Goal: Information Seeking & Learning: Understand process/instructions

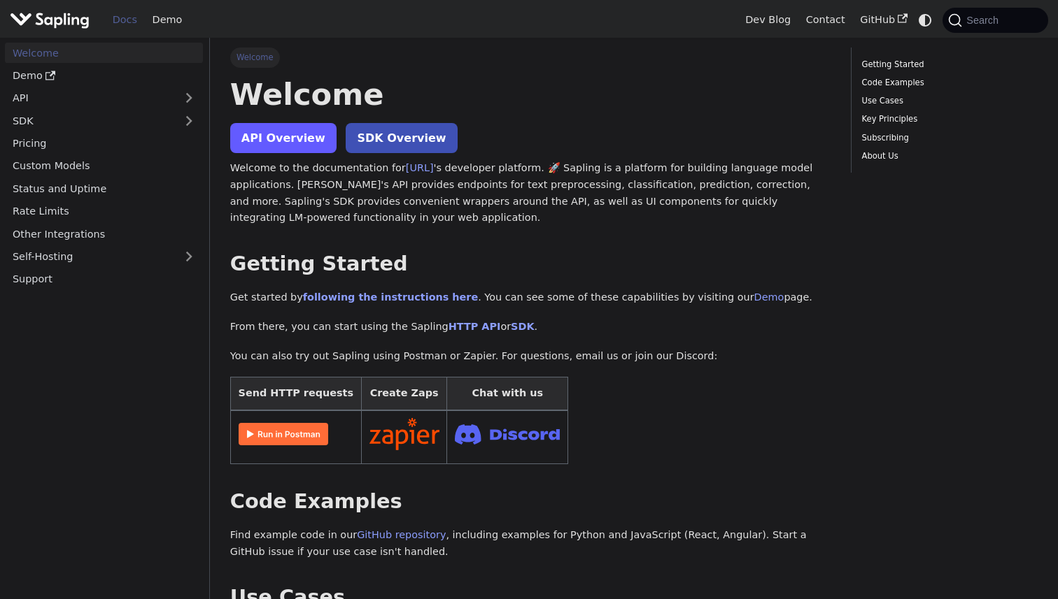
click at [288, 136] on link "API Overview" at bounding box center [283, 138] width 106 height 30
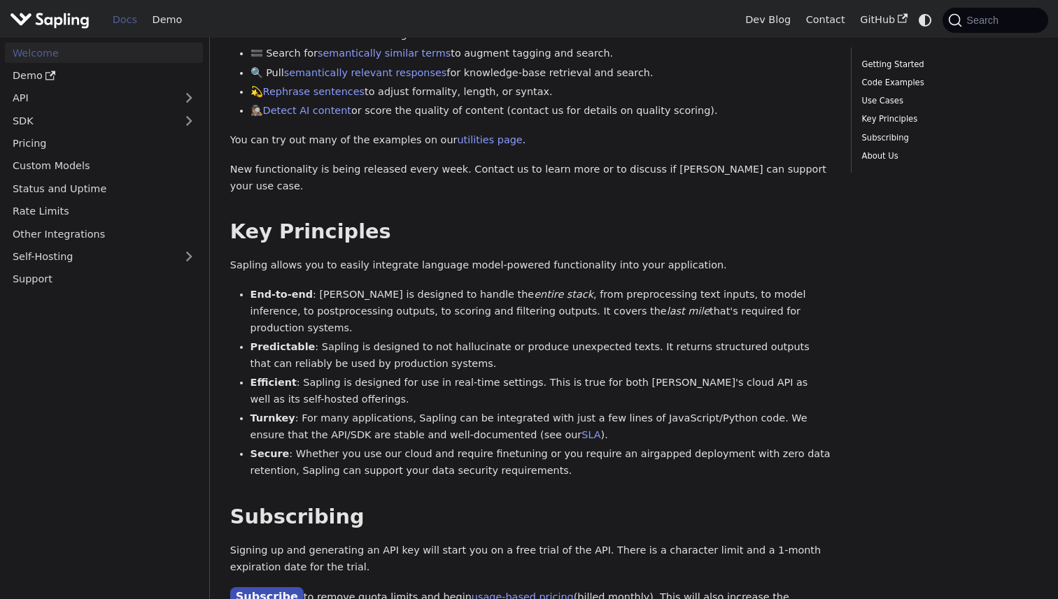
scroll to position [520, 0]
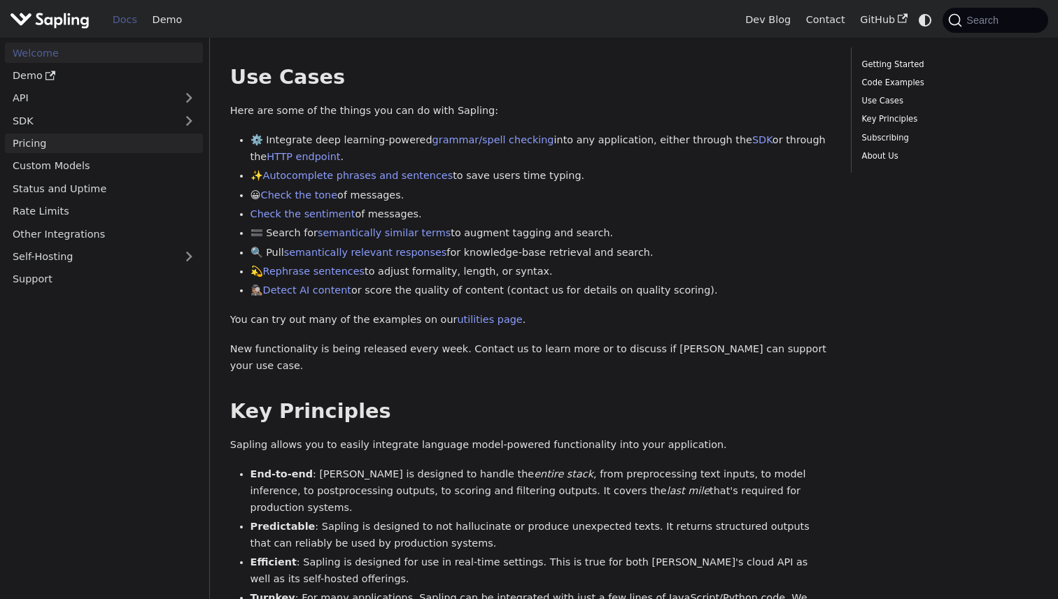
click at [85, 145] on link "Pricing" at bounding box center [104, 144] width 198 height 20
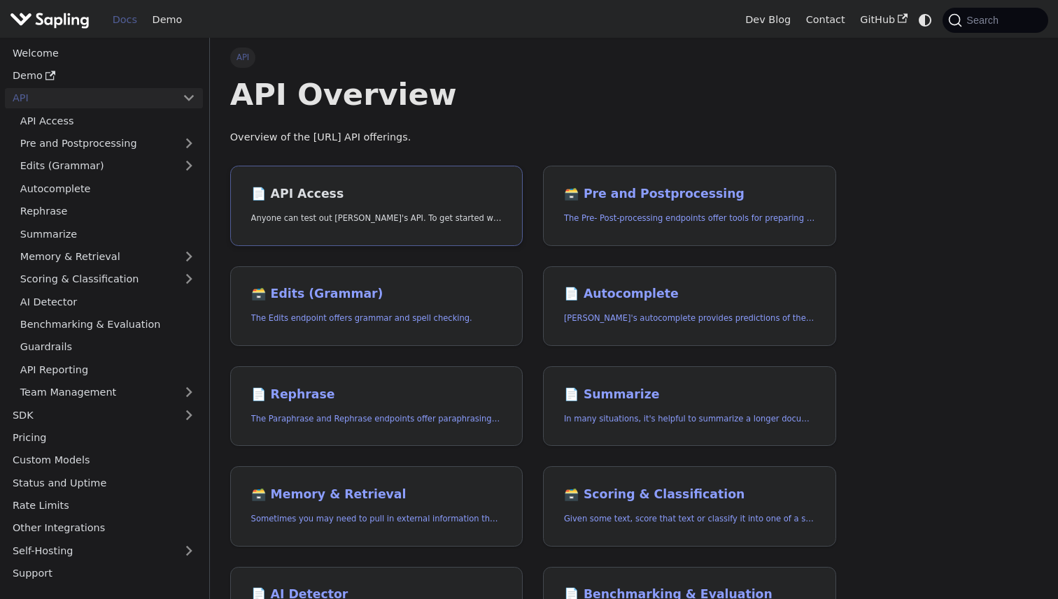
click at [356, 206] on link "📄️ API Access Anyone can test out Sapling's API. To get started with the API, s…" at bounding box center [376, 206] width 293 height 80
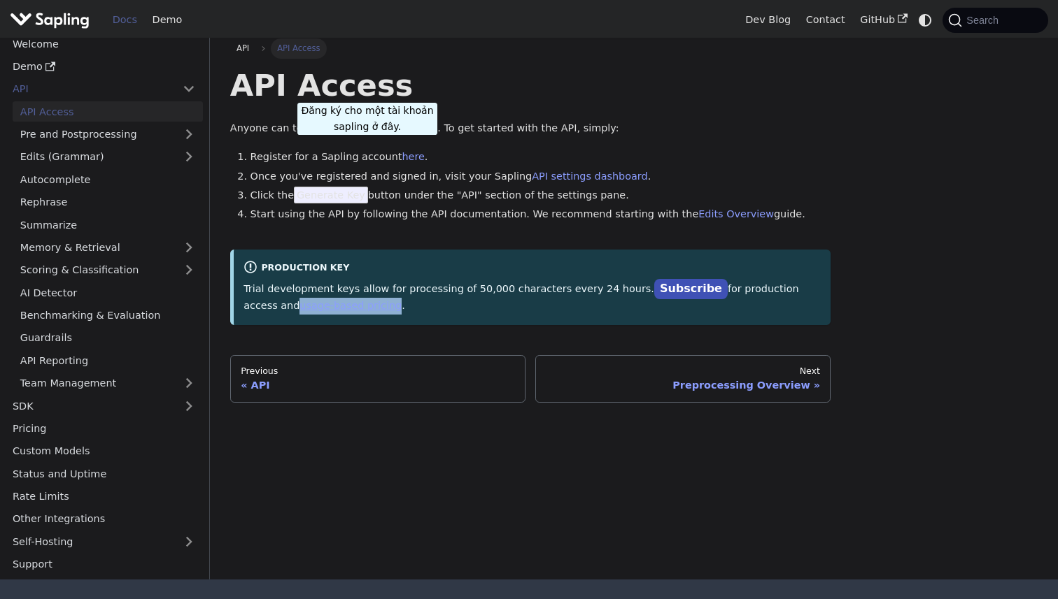
click at [367, 159] on li "Register for a Sapling account here ." at bounding box center [540, 157] width 581 height 17
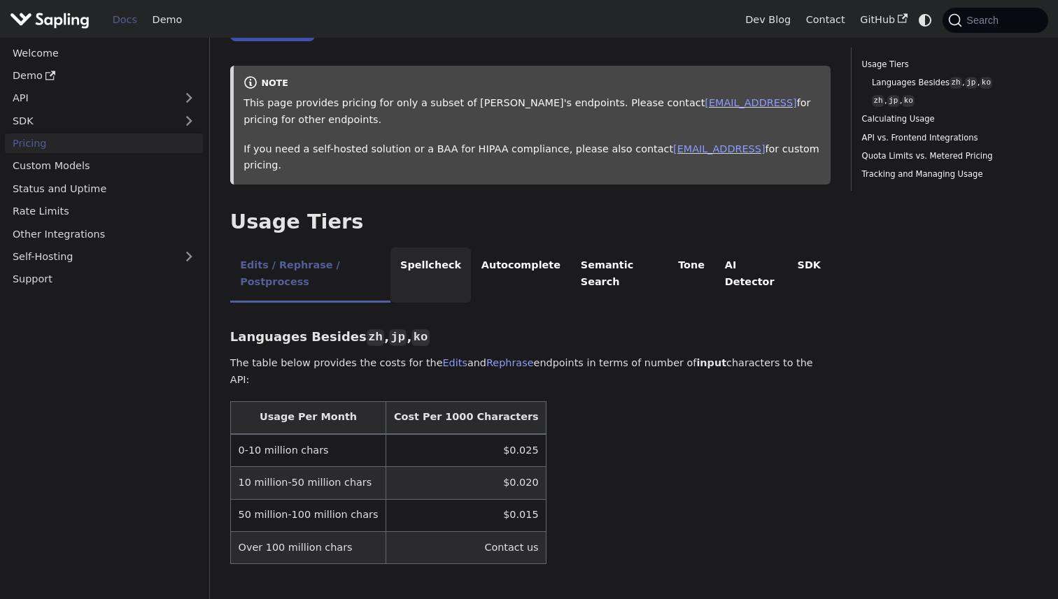
click at [455, 254] on li "Spellcheck" at bounding box center [430, 275] width 81 height 55
click at [431, 248] on li "Spellcheck" at bounding box center [430, 275] width 81 height 55
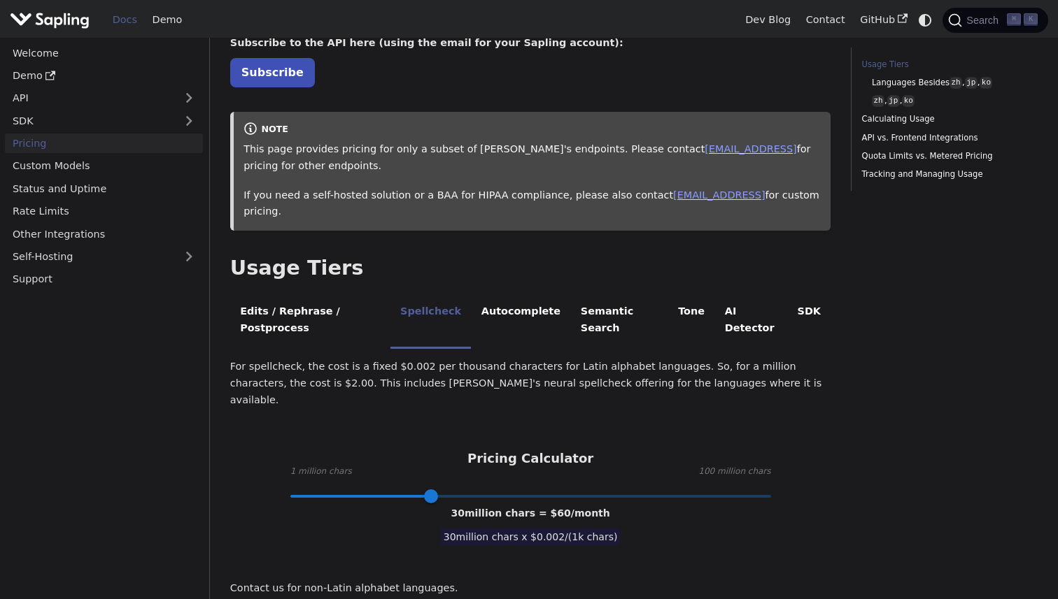
scroll to position [90, 0]
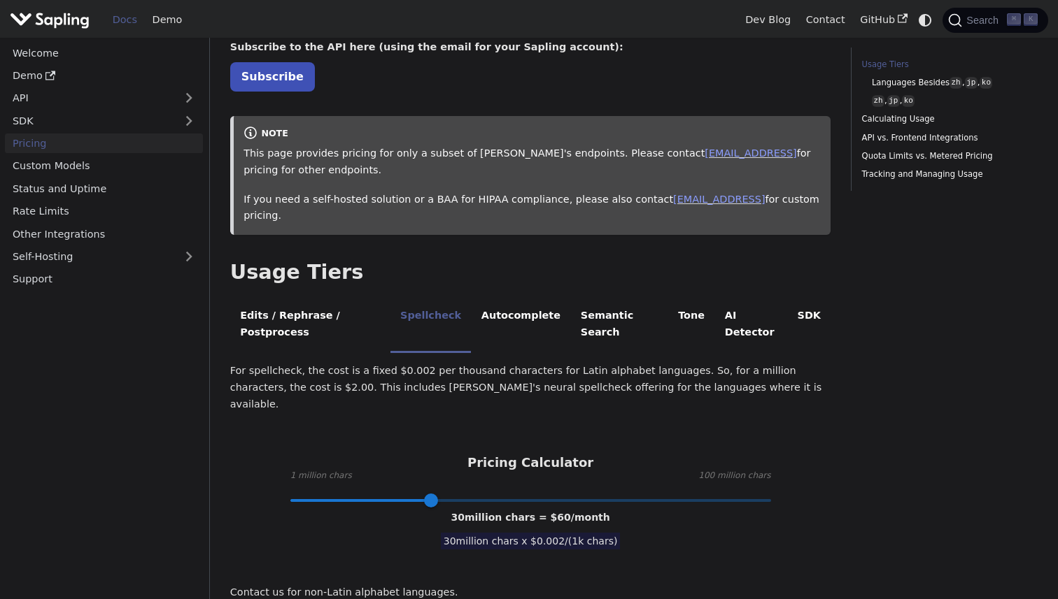
click at [552, 492] on span at bounding box center [530, 501] width 480 height 18
click at [678, 492] on span at bounding box center [530, 501] width 480 height 18
click at [768, 499] on span at bounding box center [530, 500] width 480 height 3
type input "100"
drag, startPoint x: 764, startPoint y: 455, endPoint x: 792, endPoint y: 460, distance: 29.1
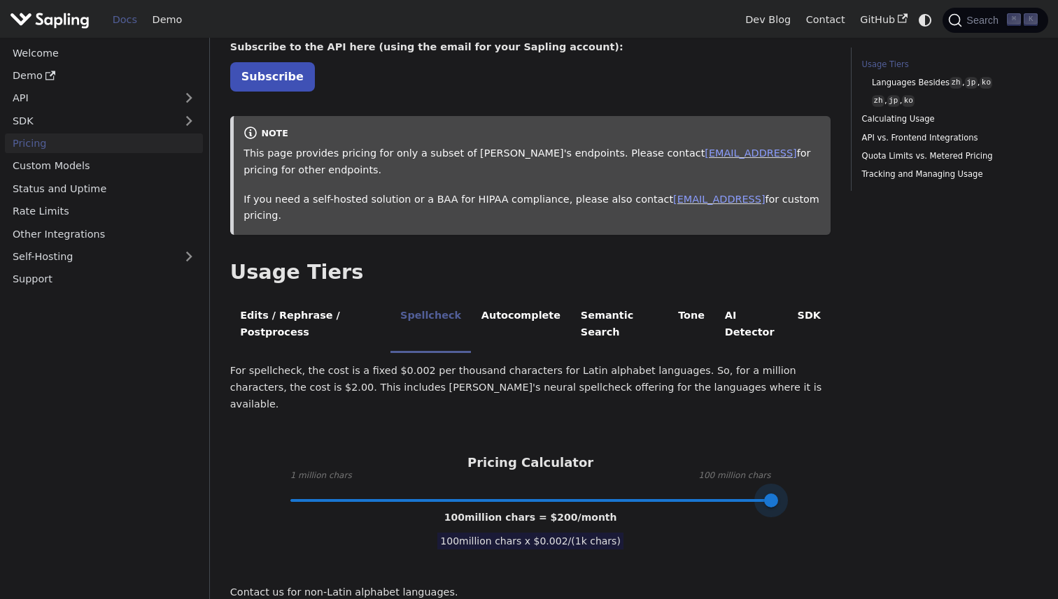
click at [792, 460] on div "For spellcheck, the cost is a fixed $0.002 per thousand characters for Latin al…" at bounding box center [530, 482] width 601 height 238
click at [736, 520] on div "For spellcheck, the cost is a fixed $0.002 per thousand characters for Latin al…" at bounding box center [530, 482] width 601 height 238
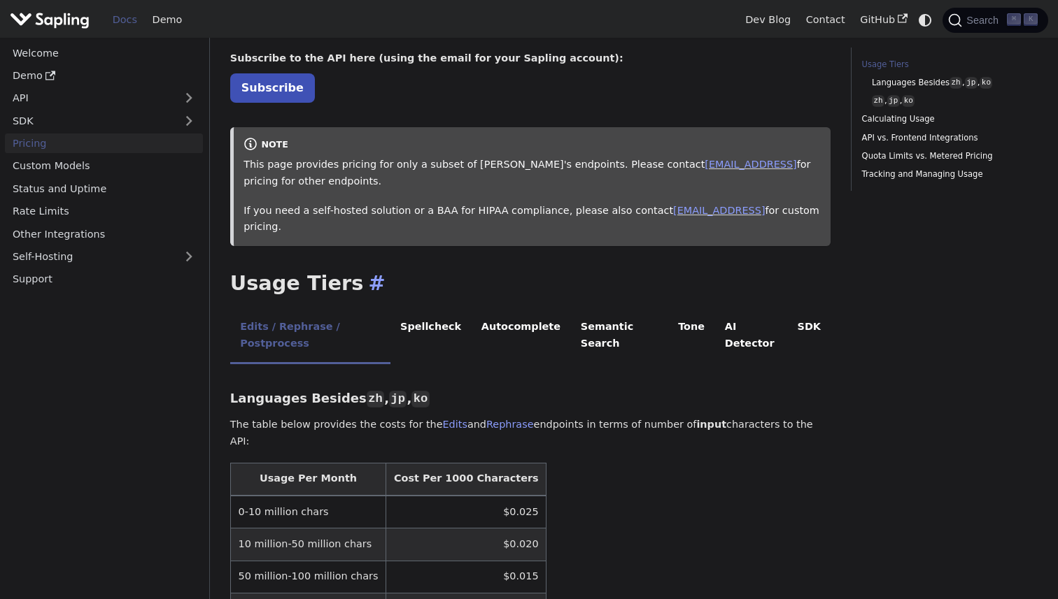
scroll to position [80, 0]
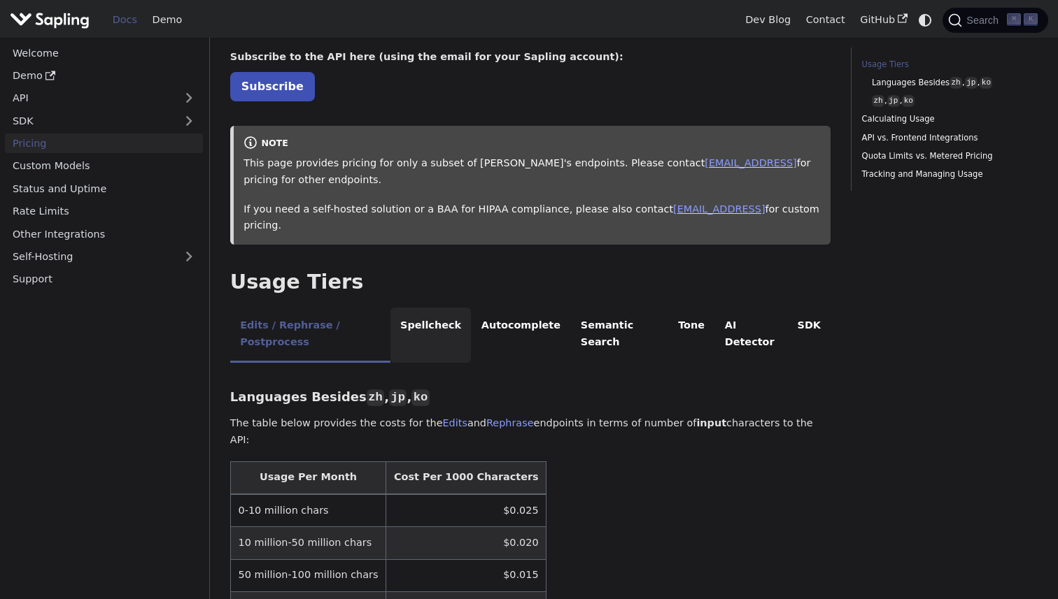
click at [424, 308] on li "Spellcheck" at bounding box center [430, 335] width 81 height 55
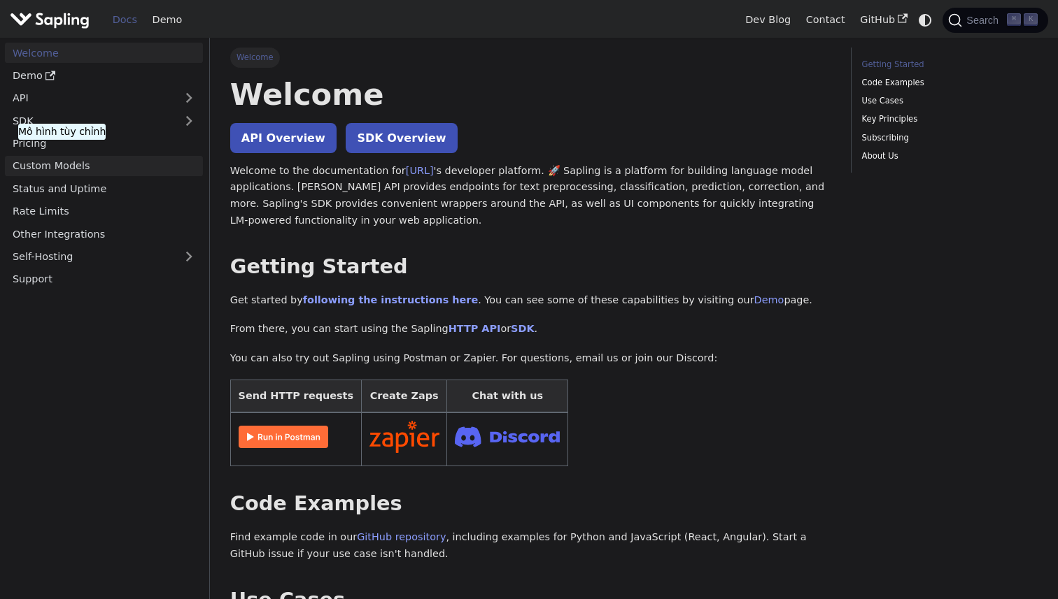
click at [64, 166] on link "Custom Models" at bounding box center [104, 166] width 198 height 20
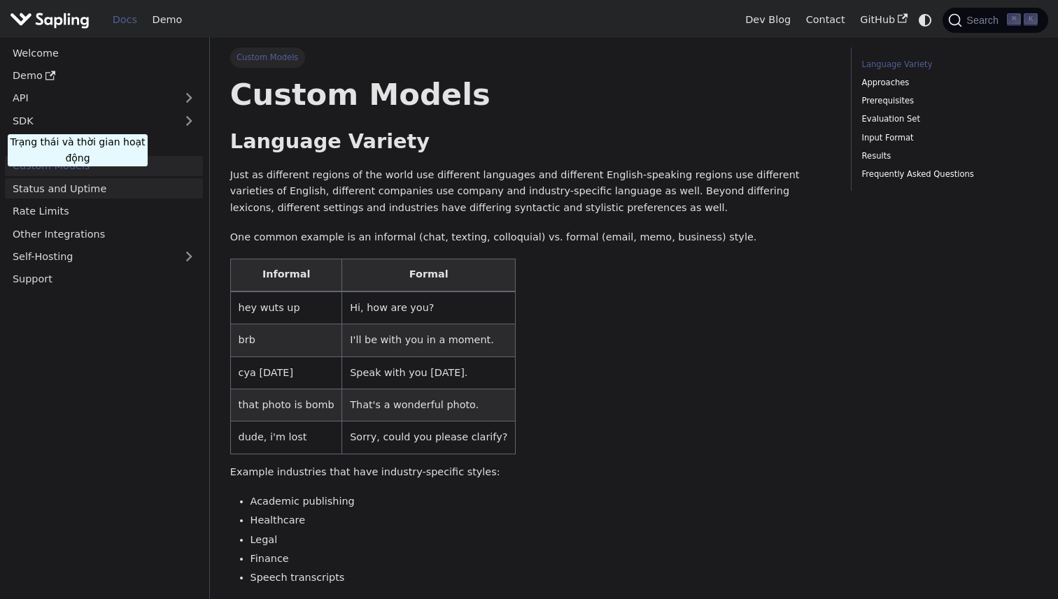
click at [78, 191] on link "Status and Uptime" at bounding box center [104, 188] width 198 height 20
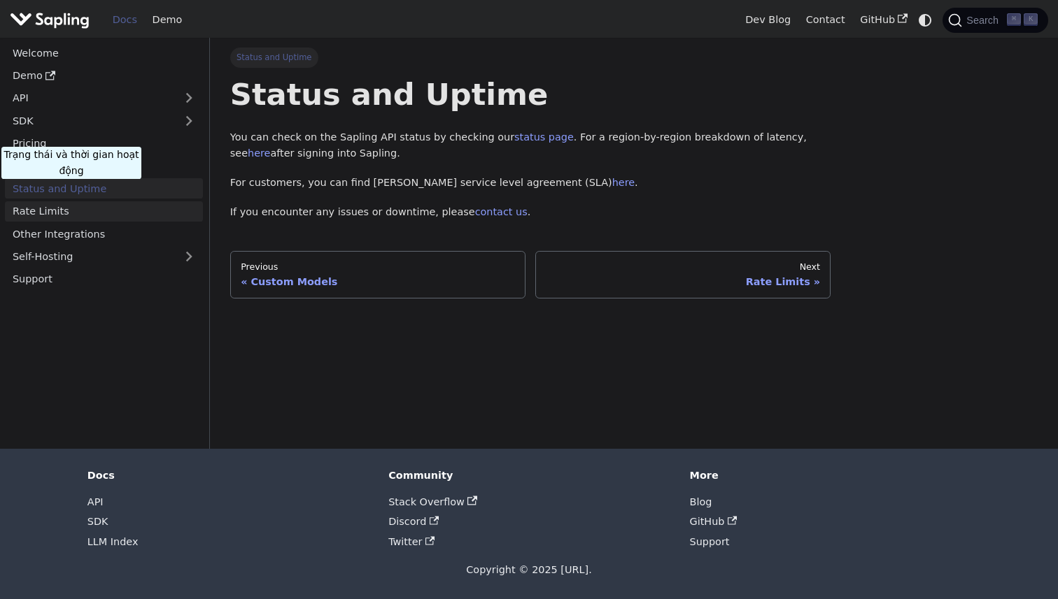
click at [71, 204] on link "Rate Limits" at bounding box center [104, 211] width 198 height 20
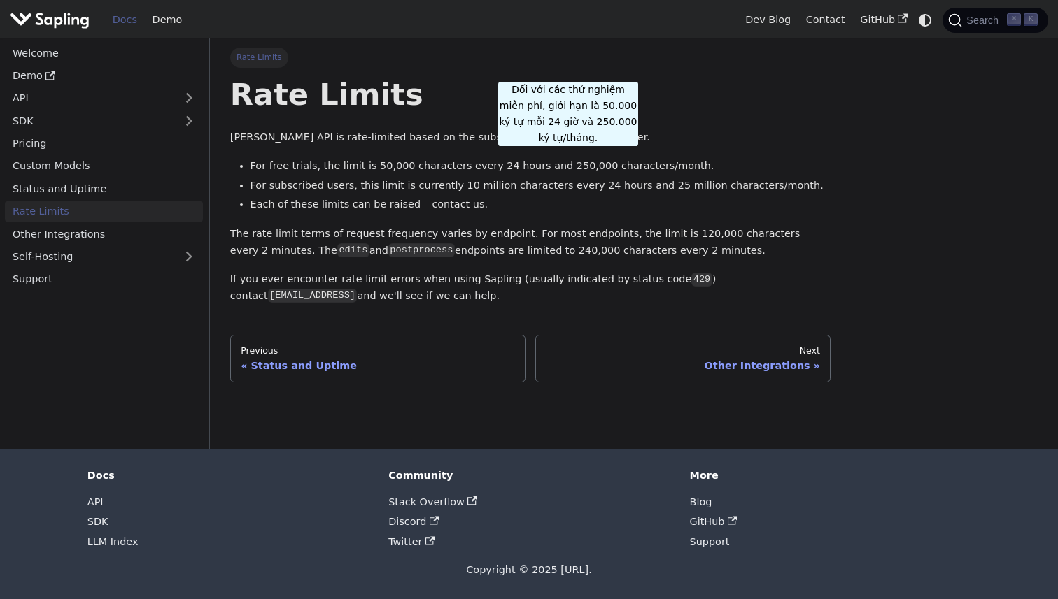
click at [568, 168] on li "For free trials, the limit is 50,000 characters every 24 hours and 250,000 char…" at bounding box center [540, 166] width 581 height 17
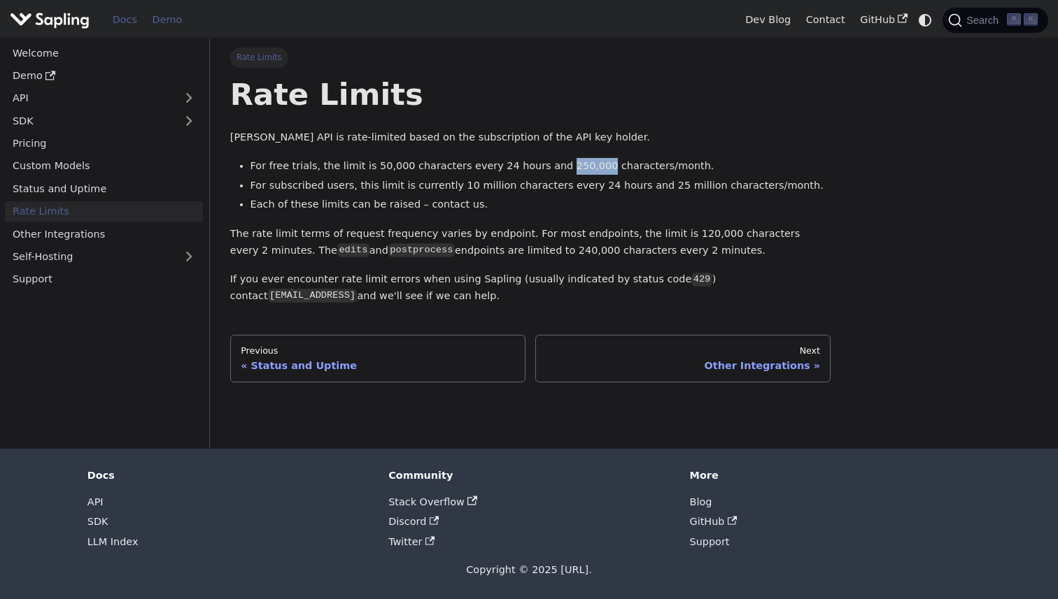
click at [166, 20] on link "Demo" at bounding box center [167, 20] width 45 height 22
click at [50, 257] on link "Self-Hosting" at bounding box center [104, 257] width 198 height 20
click at [73, 278] on link "Overview" at bounding box center [108, 279] width 190 height 20
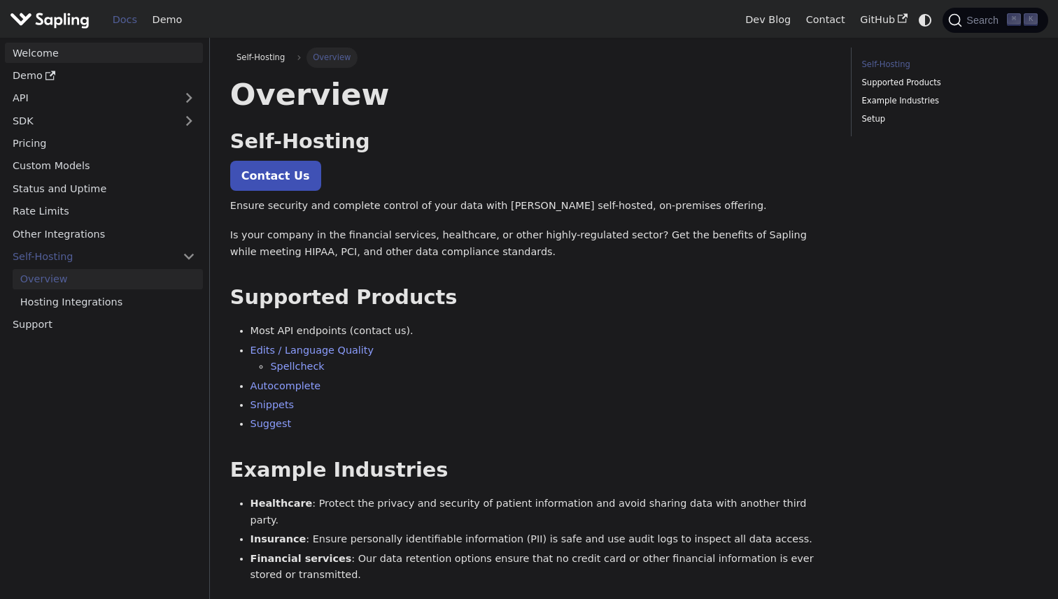
click at [103, 47] on link "Welcome" at bounding box center [104, 53] width 198 height 20
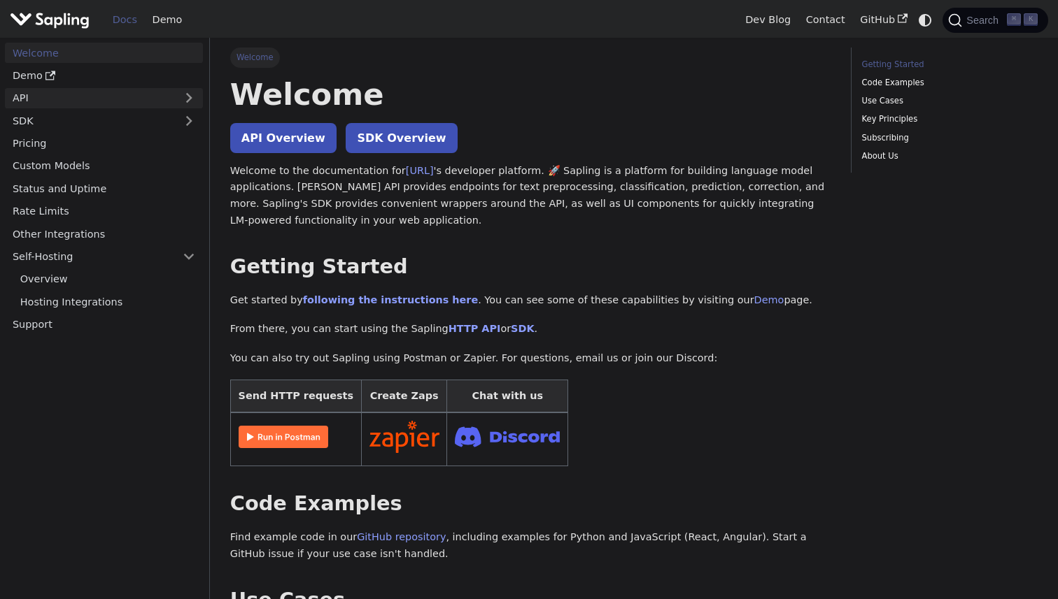
click at [83, 97] on link "API" at bounding box center [90, 98] width 170 height 20
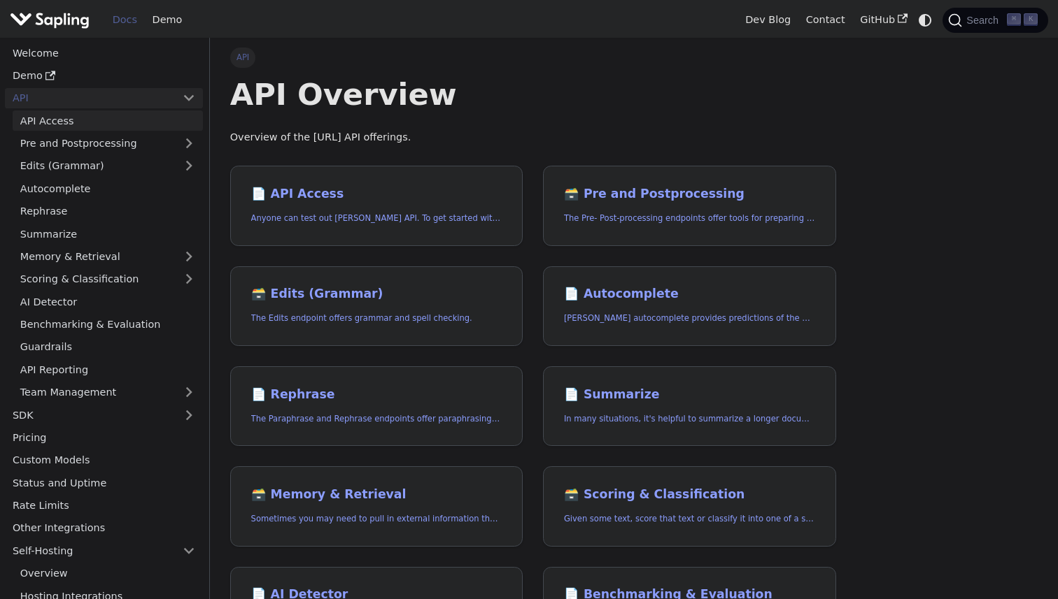
click at [80, 124] on link "API Access" at bounding box center [108, 121] width 190 height 20
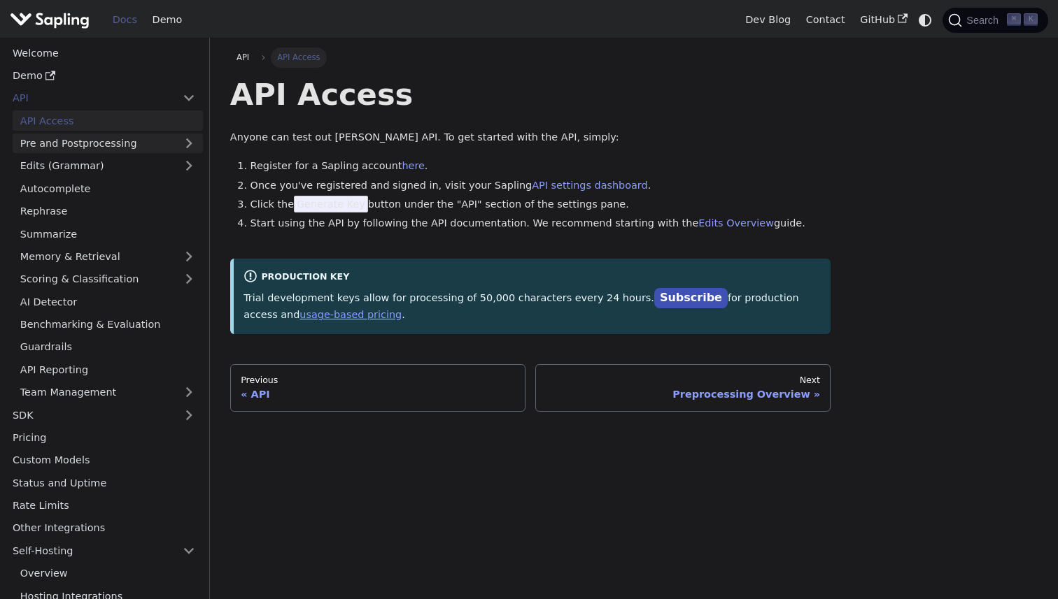
click at [129, 143] on link "Pre and Postprocessing" at bounding box center [108, 144] width 190 height 20
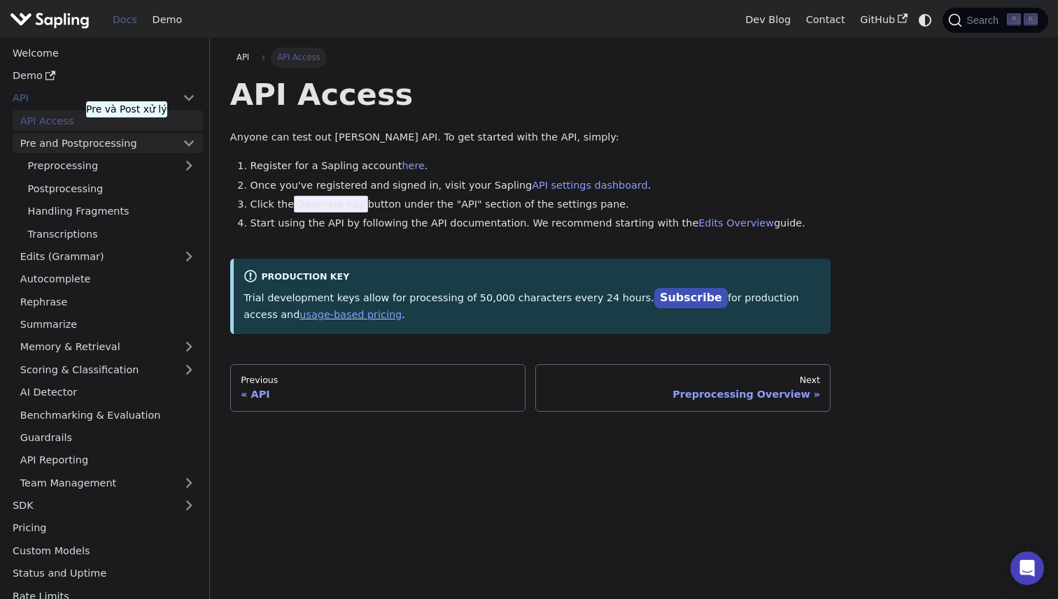
click at [129, 143] on link "Pre and Postprocessing" at bounding box center [108, 144] width 190 height 20
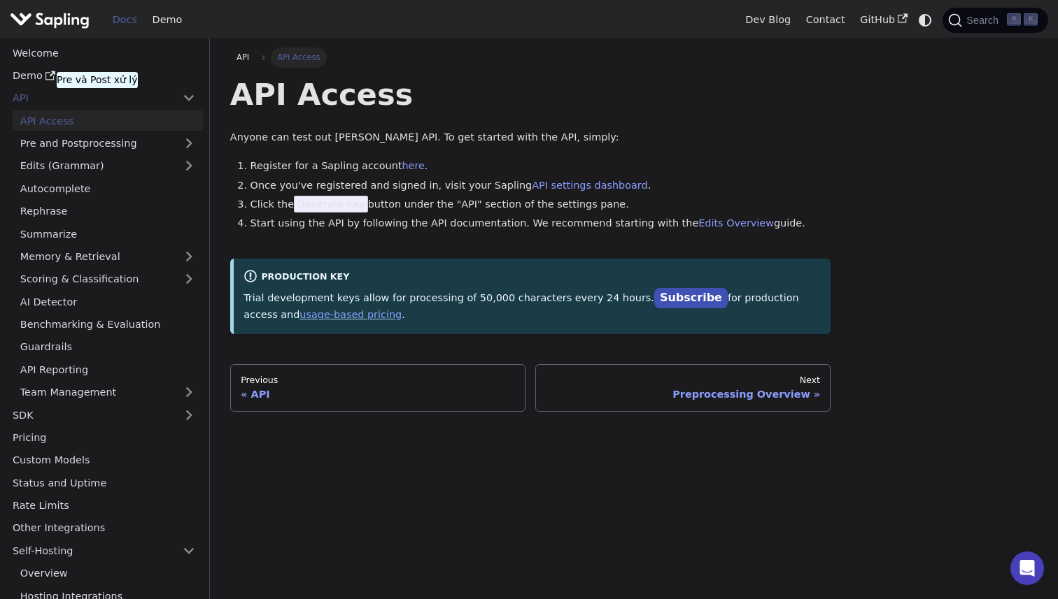
click at [99, 114] on link "API Access" at bounding box center [108, 121] width 190 height 20
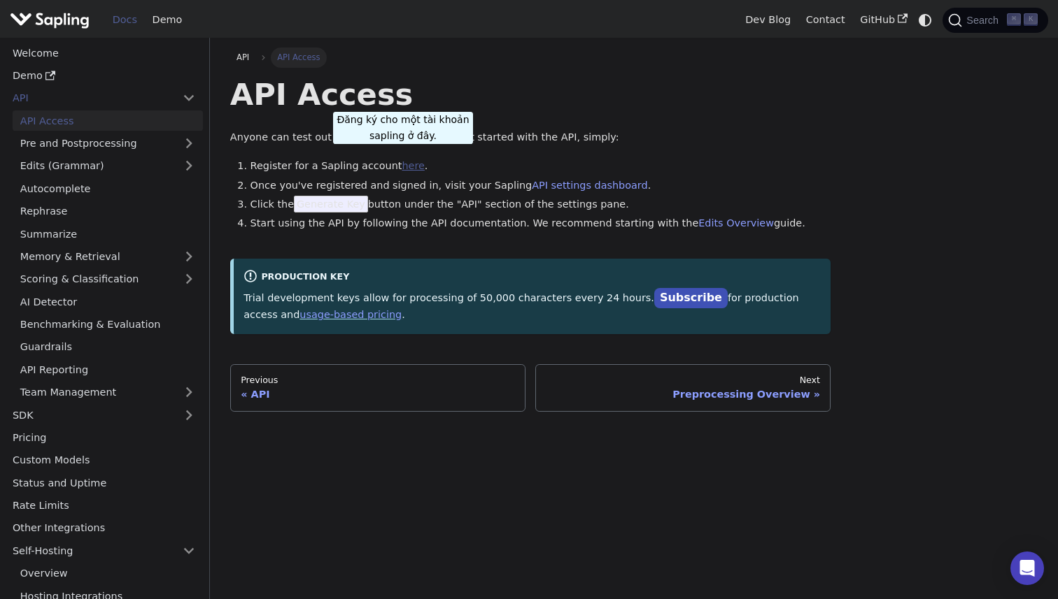
click at [404, 169] on link "here" at bounding box center [412, 165] width 22 height 11
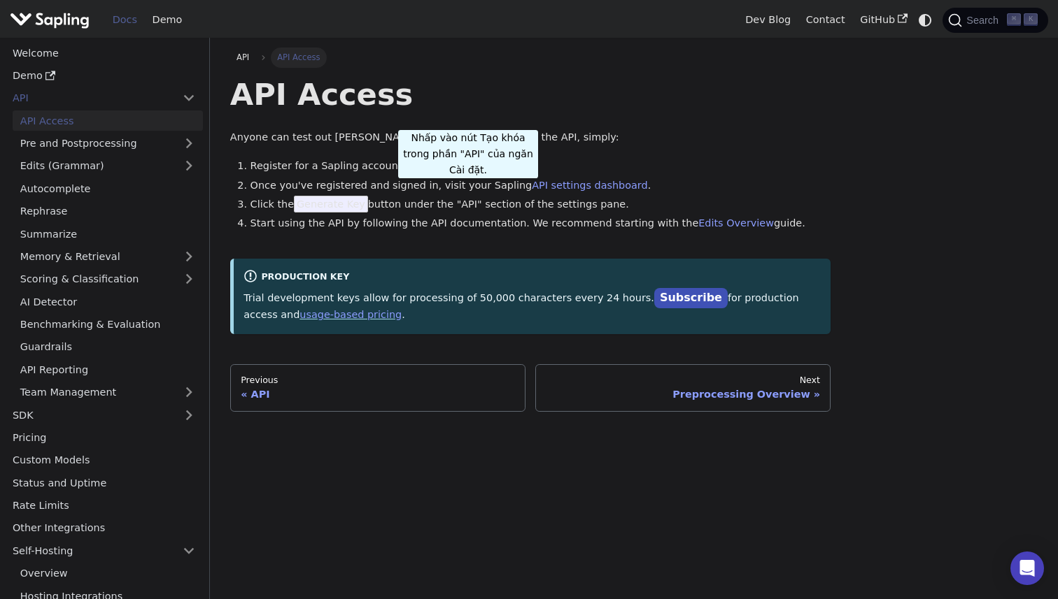
click at [468, 201] on li "Click the Generate Key button under the "API" section of the settings pane." at bounding box center [540, 205] width 581 height 17
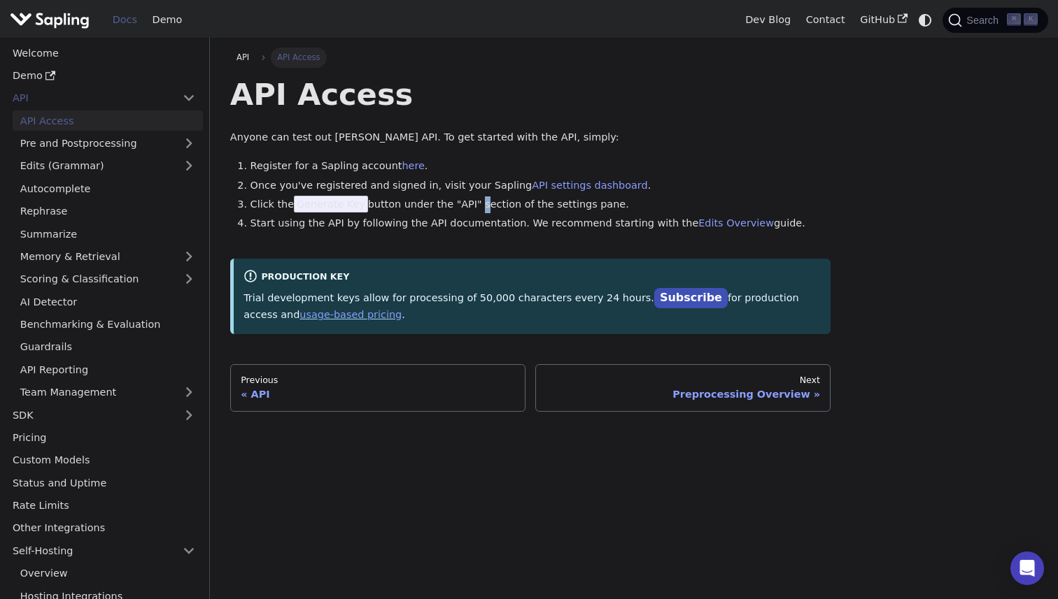
click at [468, 201] on li "Click the Generate Key button under the "API" section of the settings pane." at bounding box center [540, 205] width 581 height 17
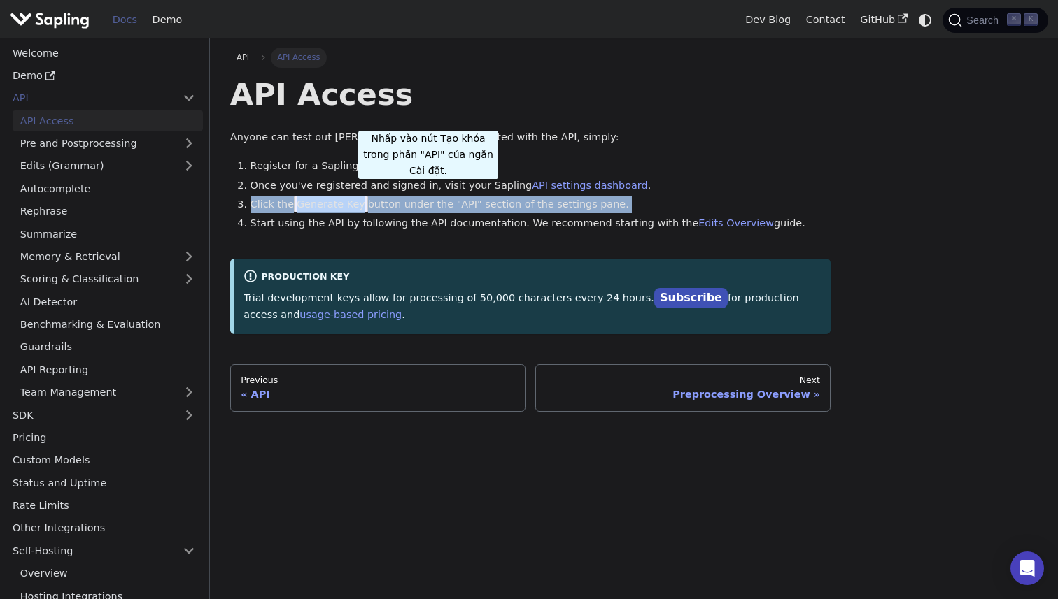
click at [428, 202] on li "Click the Generate Key button under the "API" section of the settings pane." at bounding box center [540, 205] width 581 height 17
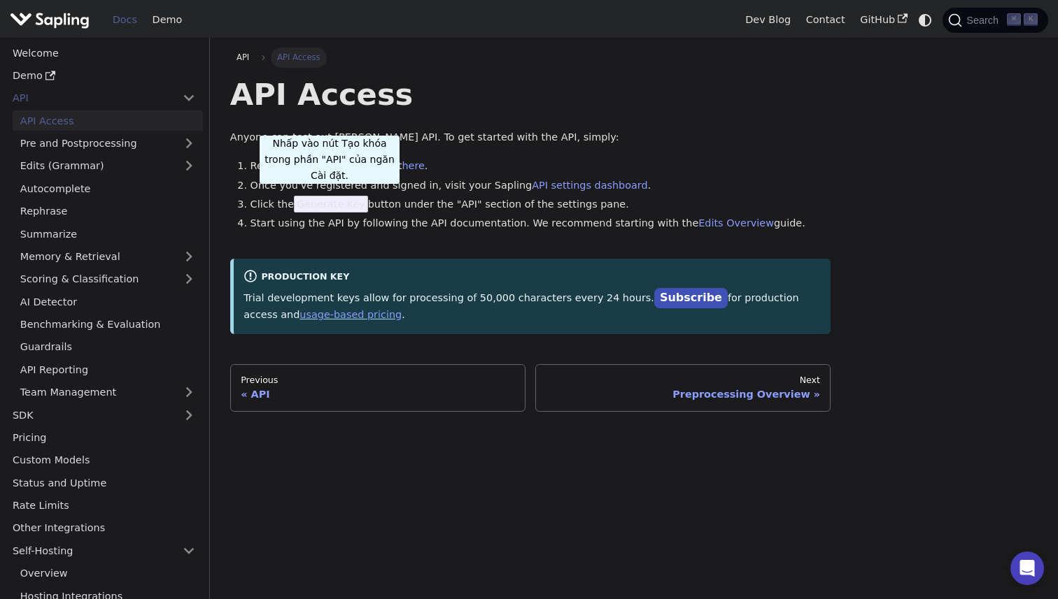
click at [329, 207] on span "Generate Key" at bounding box center [331, 204] width 74 height 17
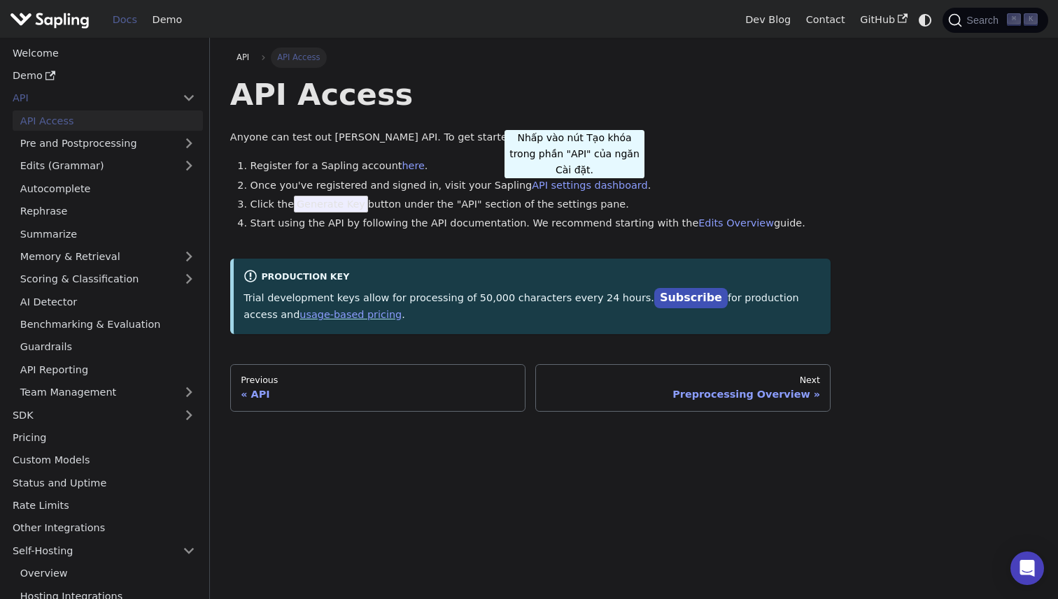
click at [574, 201] on li "Click the Generate Key button under the "API" section of the settings pane." at bounding box center [540, 205] width 581 height 17
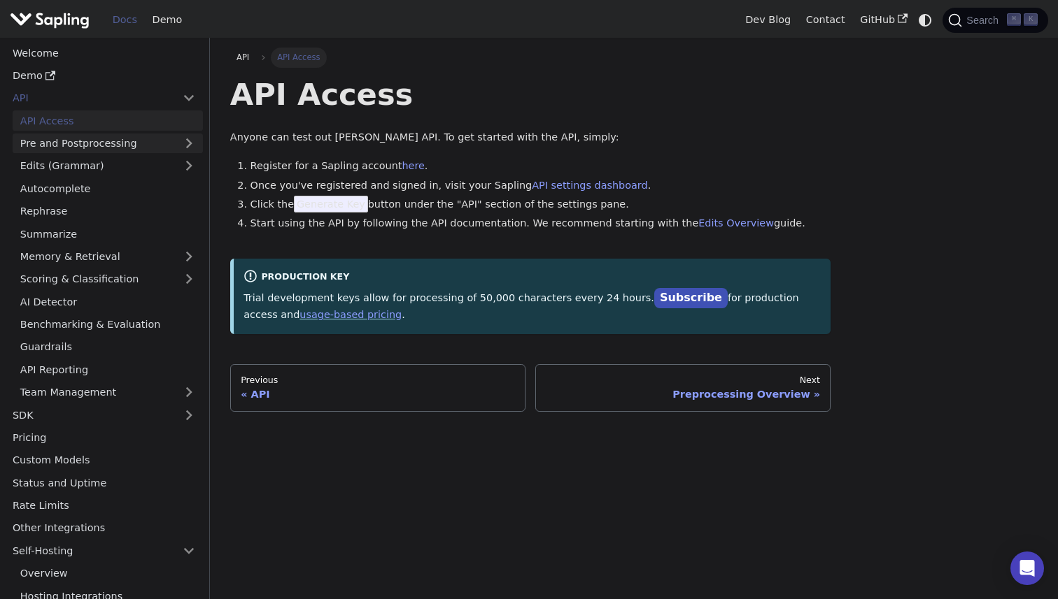
click at [98, 138] on link "Pre and Postprocessing" at bounding box center [108, 144] width 190 height 20
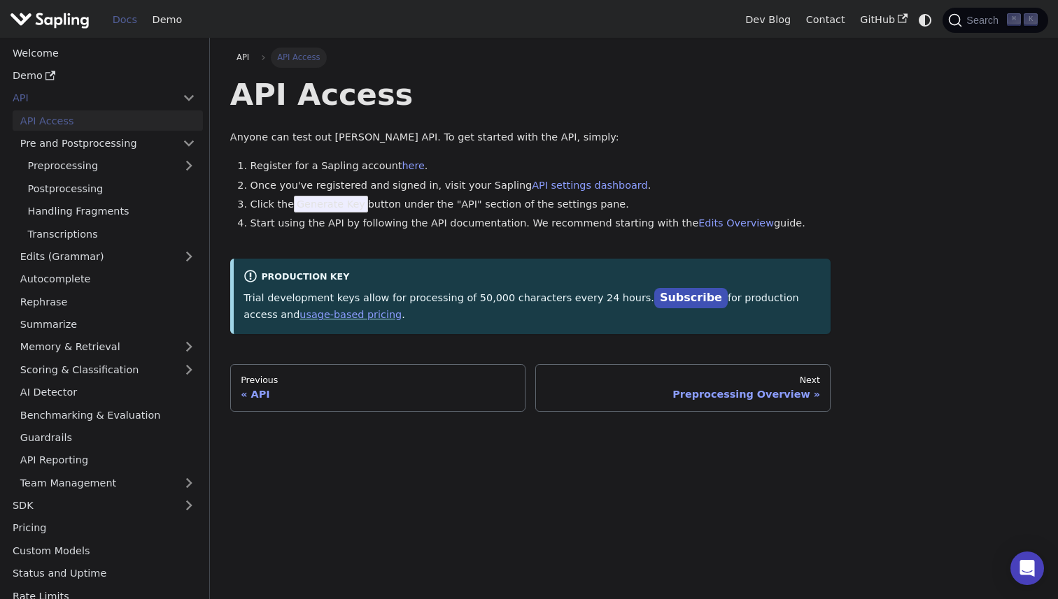
click at [132, 120] on link "API Access" at bounding box center [108, 121] width 190 height 20
click at [99, 256] on link "Edits (Grammar)" at bounding box center [108, 257] width 190 height 20
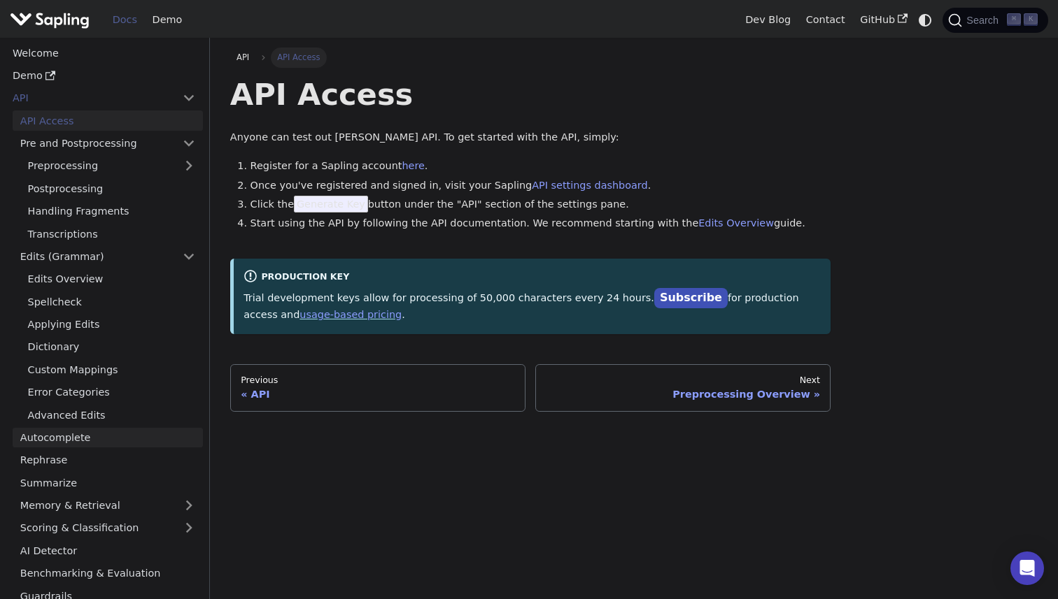
click at [77, 429] on link "Autocomplete" at bounding box center [108, 438] width 190 height 20
